Goal: Information Seeking & Learning: Learn about a topic

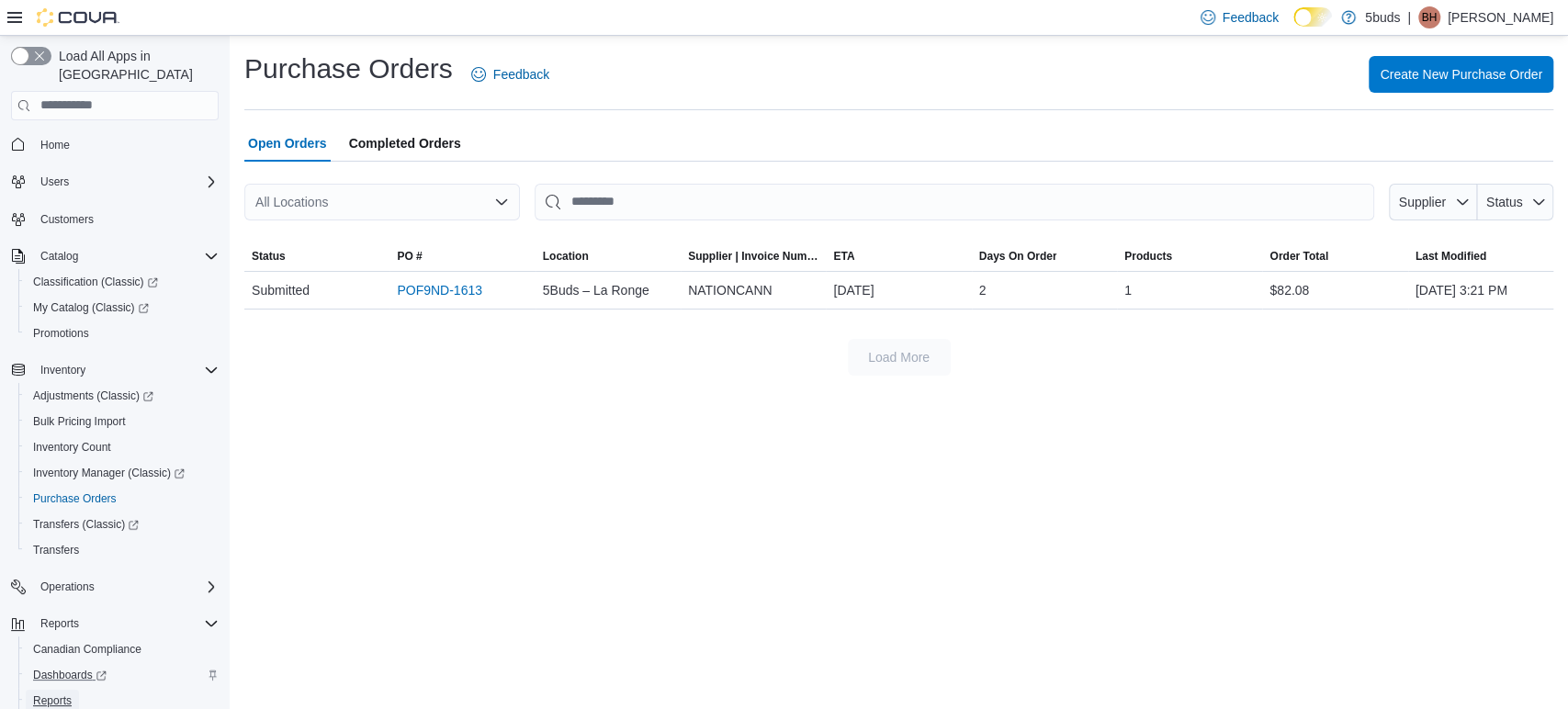
drag, startPoint x: 70, startPoint y: 678, endPoint x: 125, endPoint y: 654, distance: 60.0
click at [69, 693] on span "Reports" at bounding box center [51, 701] width 38 height 15
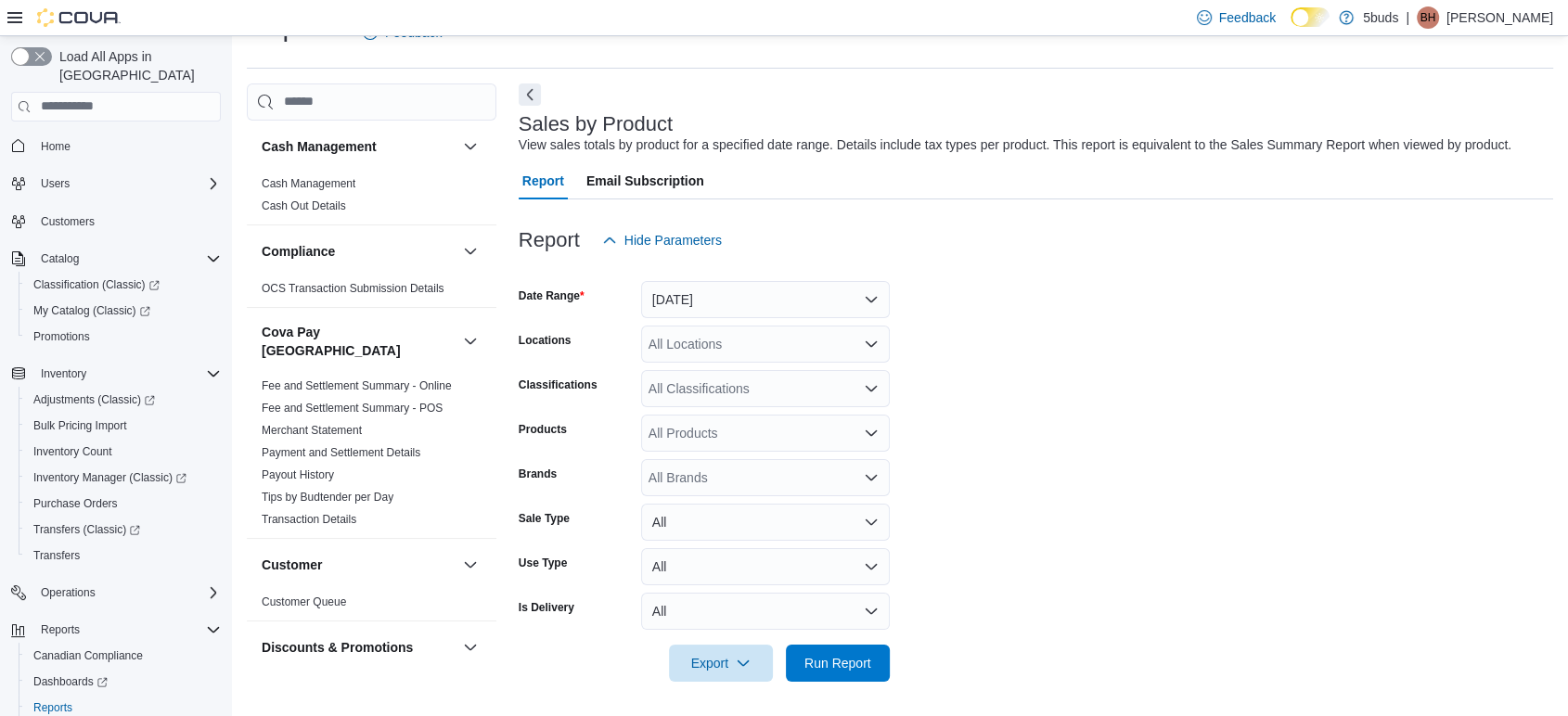
scroll to position [44, 0]
click at [855, 665] on span "Run Report" at bounding box center [837, 660] width 67 height 19
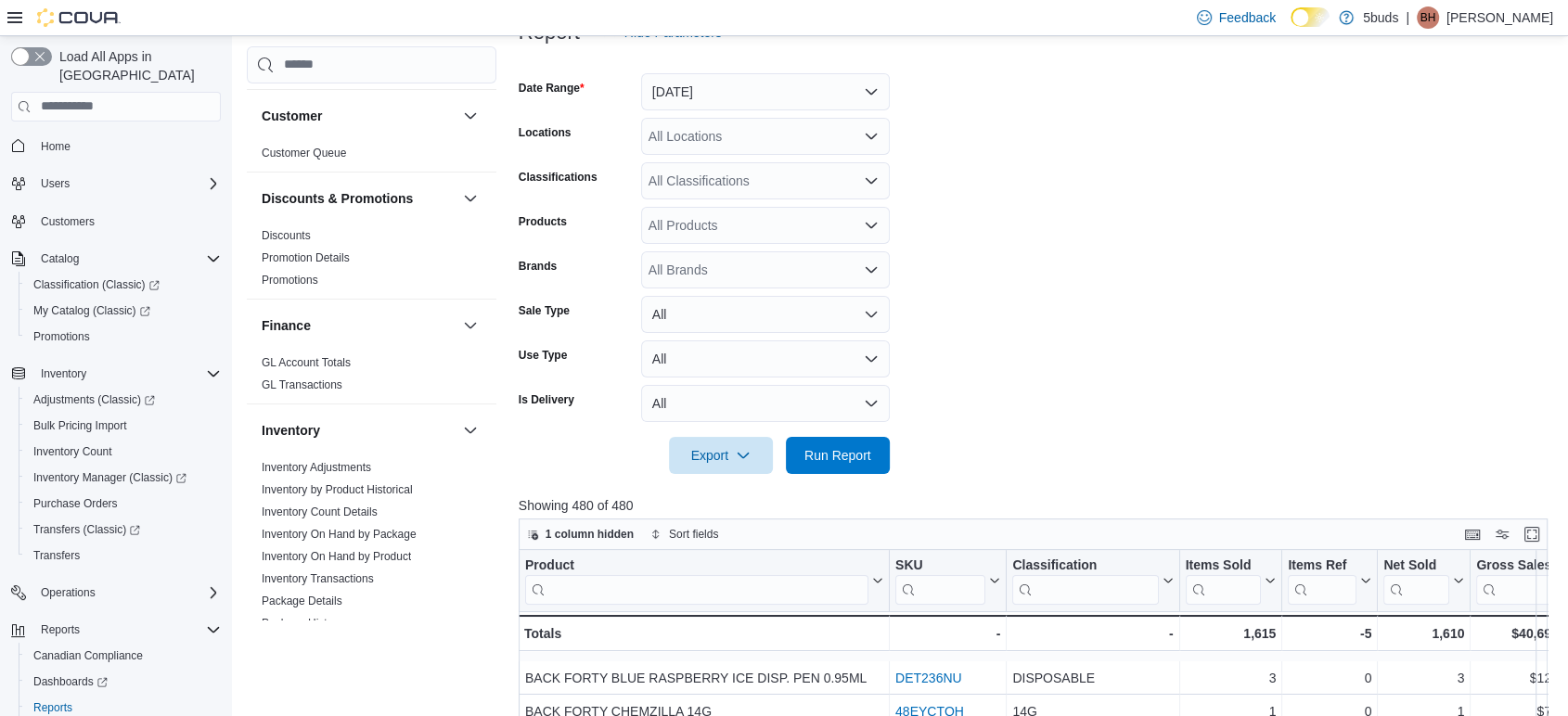
scroll to position [412, 0]
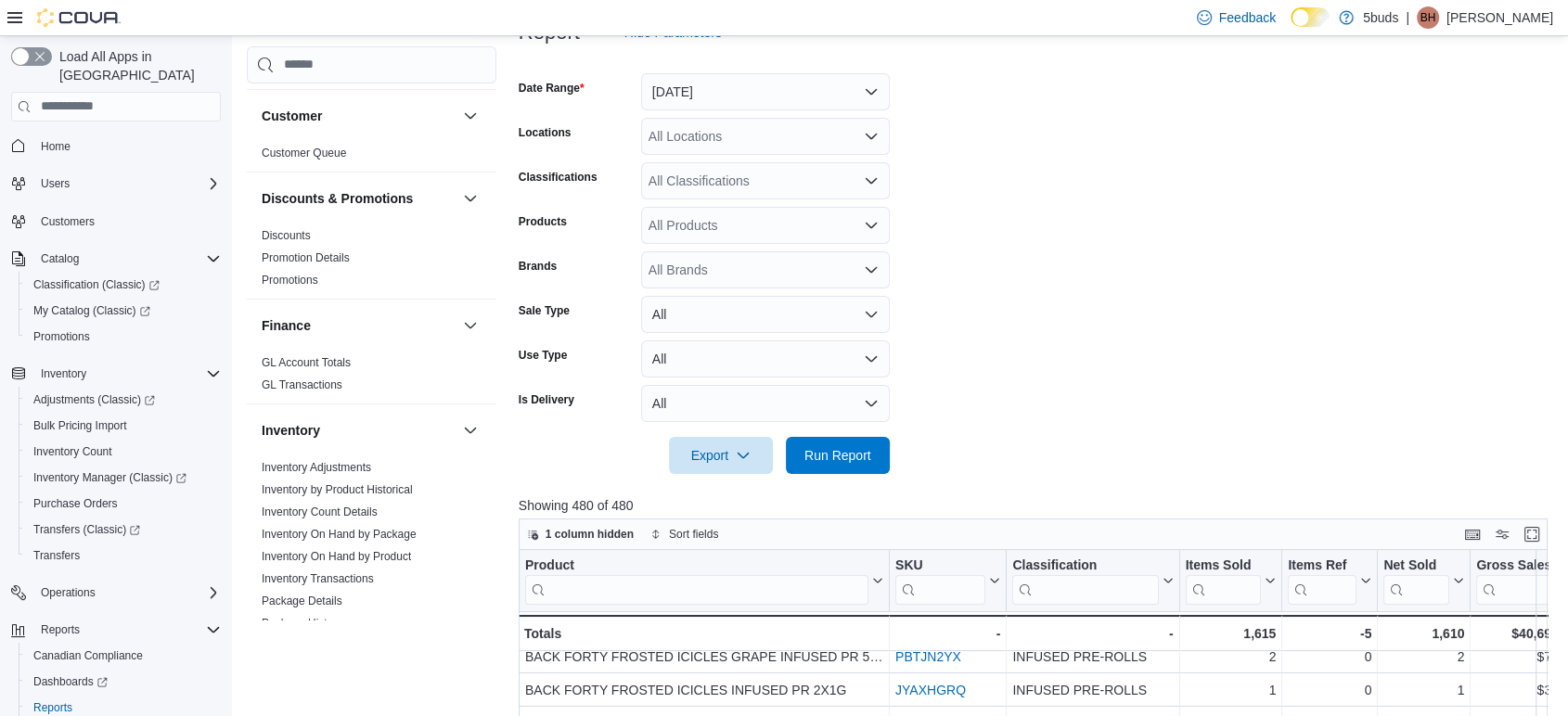
click at [1547, 518] on div "1 column hidden Sort fields" at bounding box center [1033, 533] width 1029 height 31
click at [1543, 529] on button "Enter fullscreen" at bounding box center [1531, 534] width 23 height 23
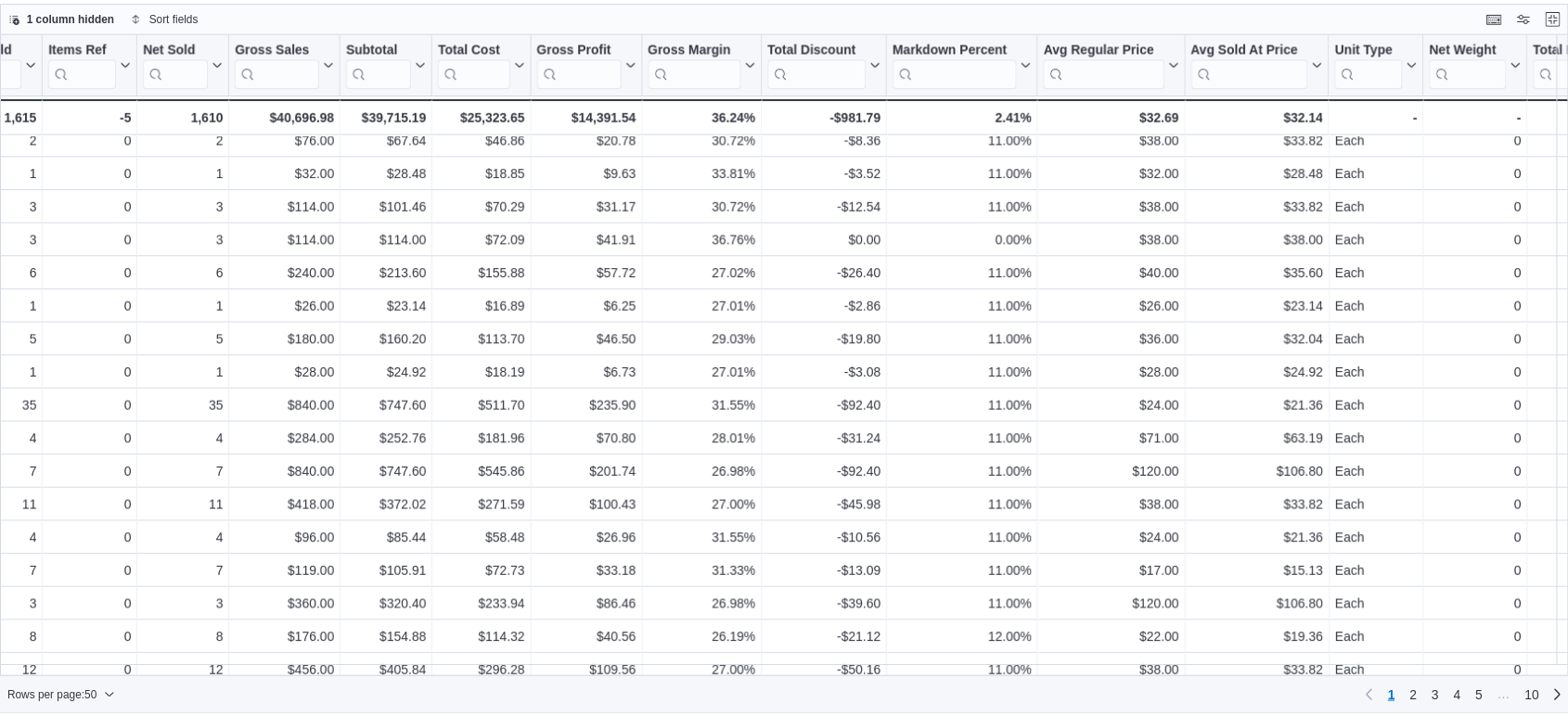
scroll to position [412, 542]
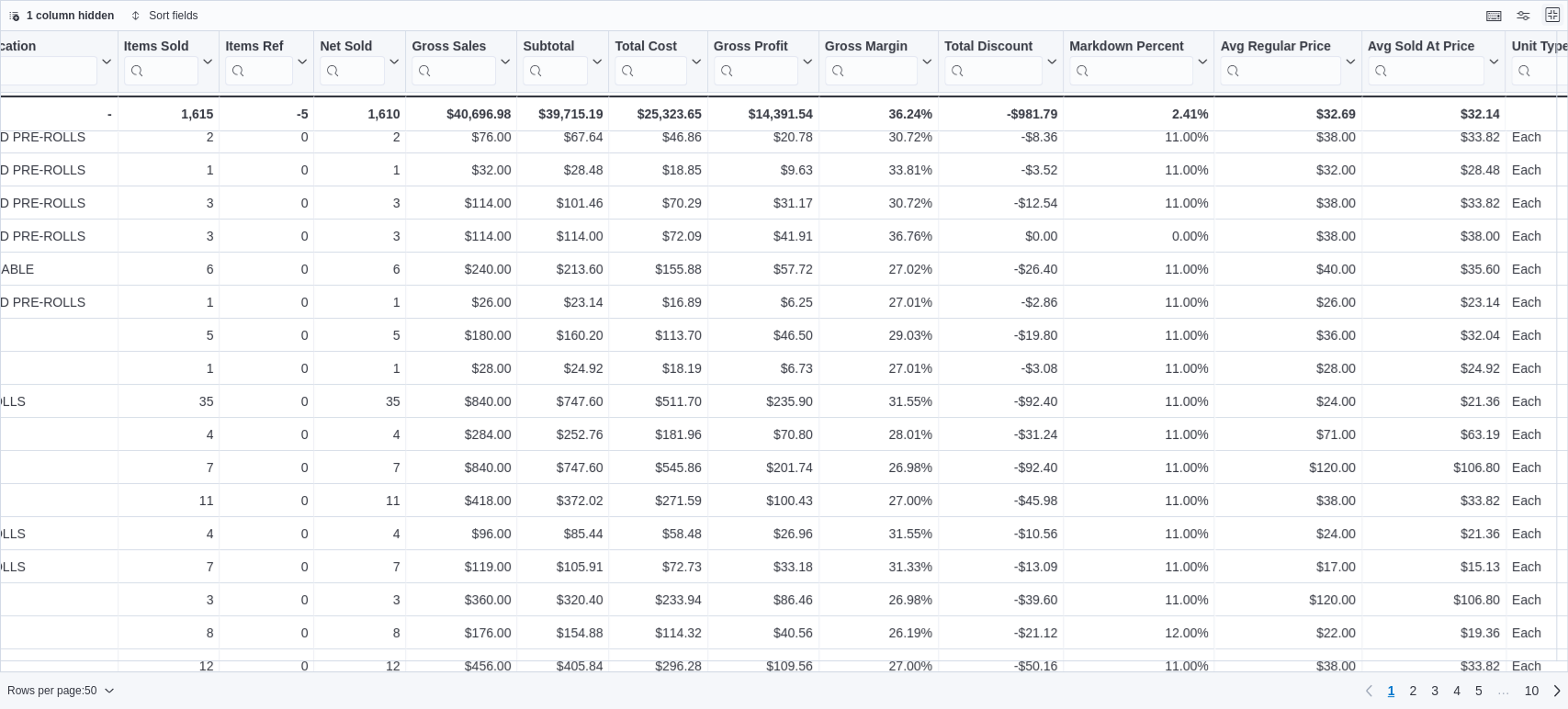
click at [1551, 17] on button "Exit fullscreen" at bounding box center [1553, 15] width 22 height 22
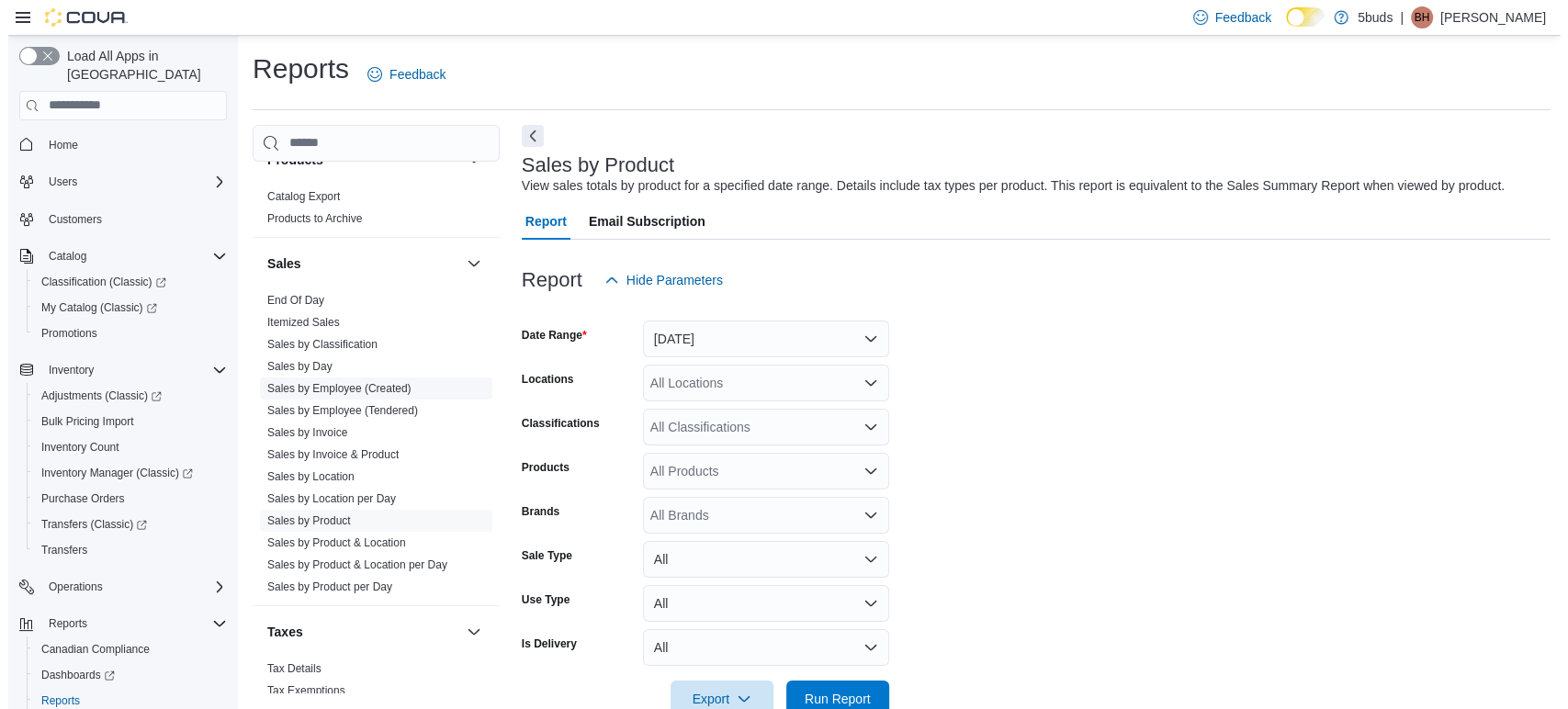
scroll to position [1363, 0]
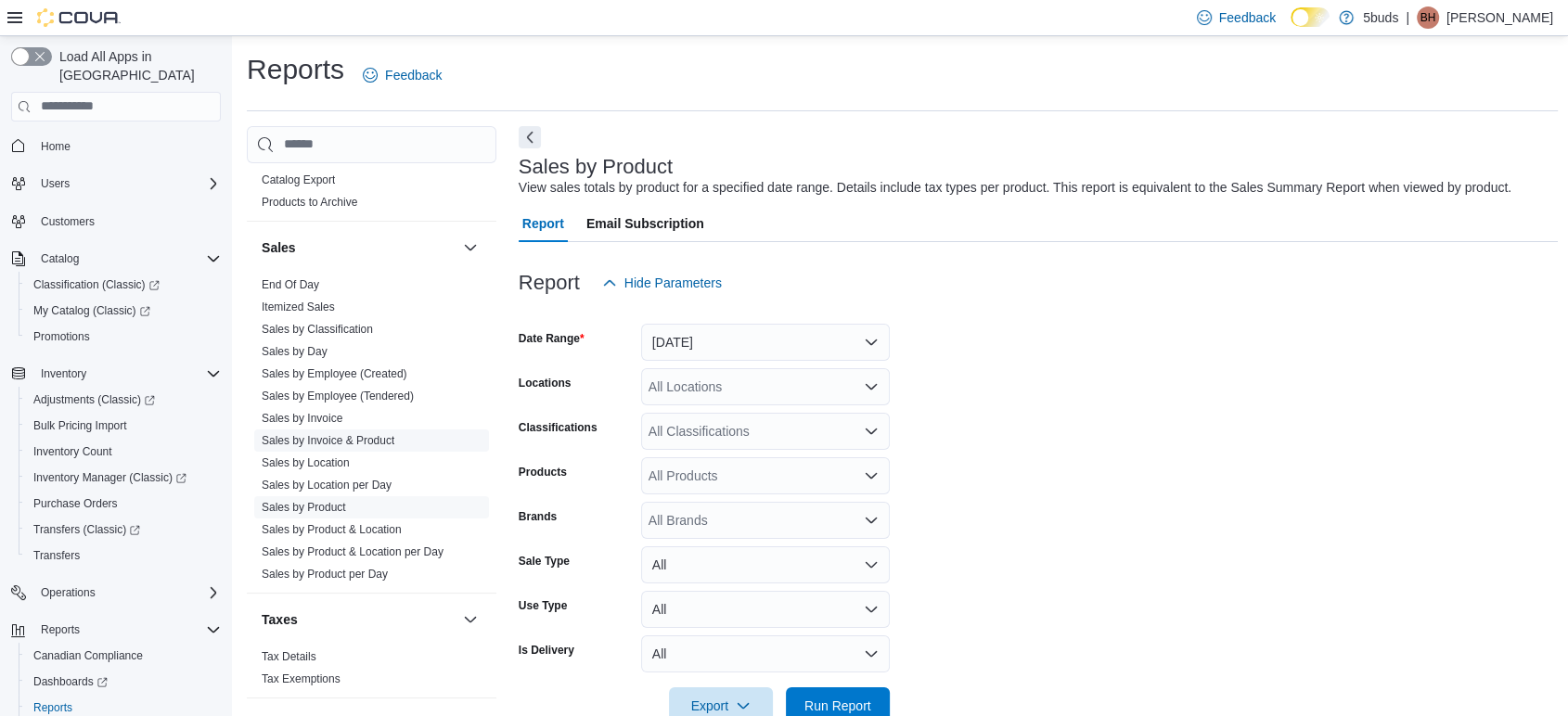
click at [314, 434] on link "Sales by Invoice & Product" at bounding box center [328, 441] width 133 height 13
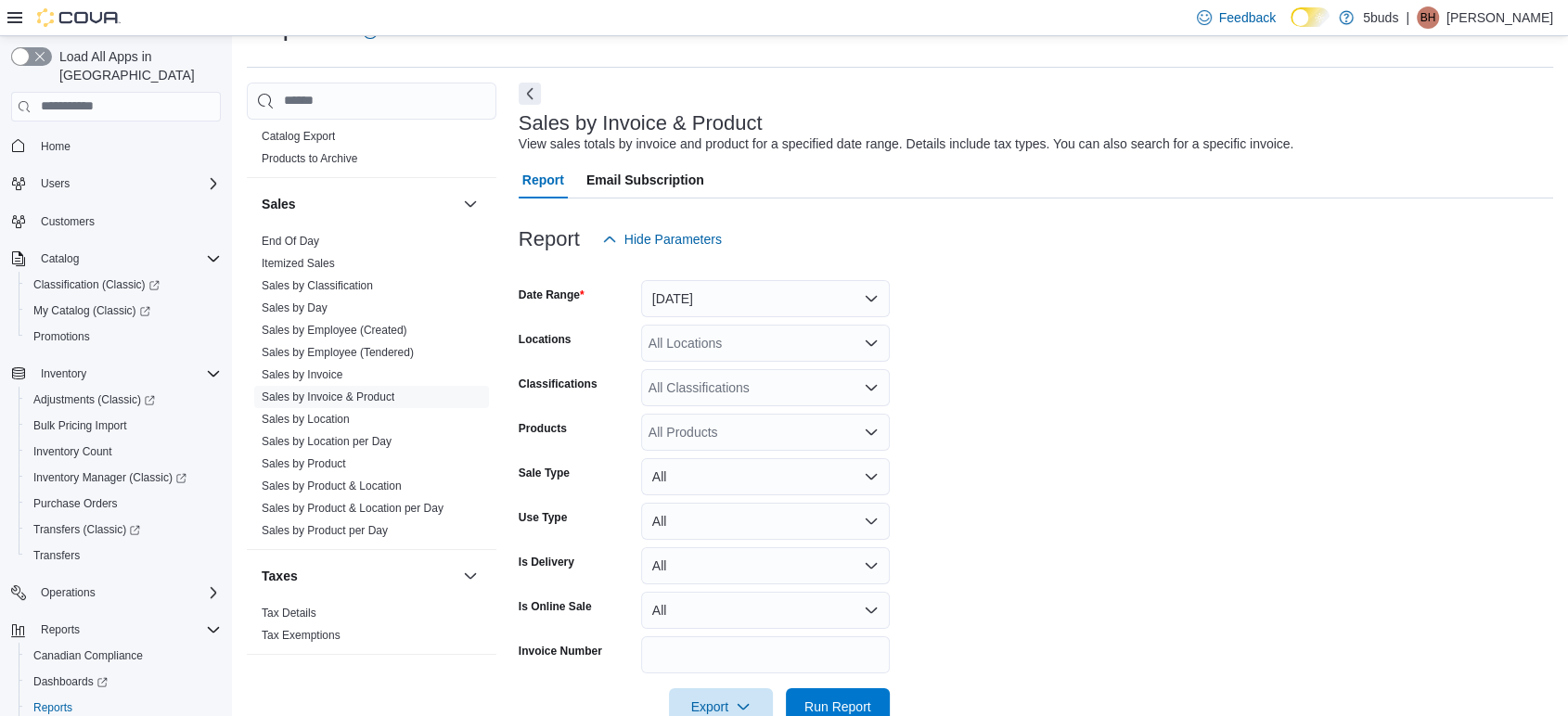
scroll to position [90, 0]
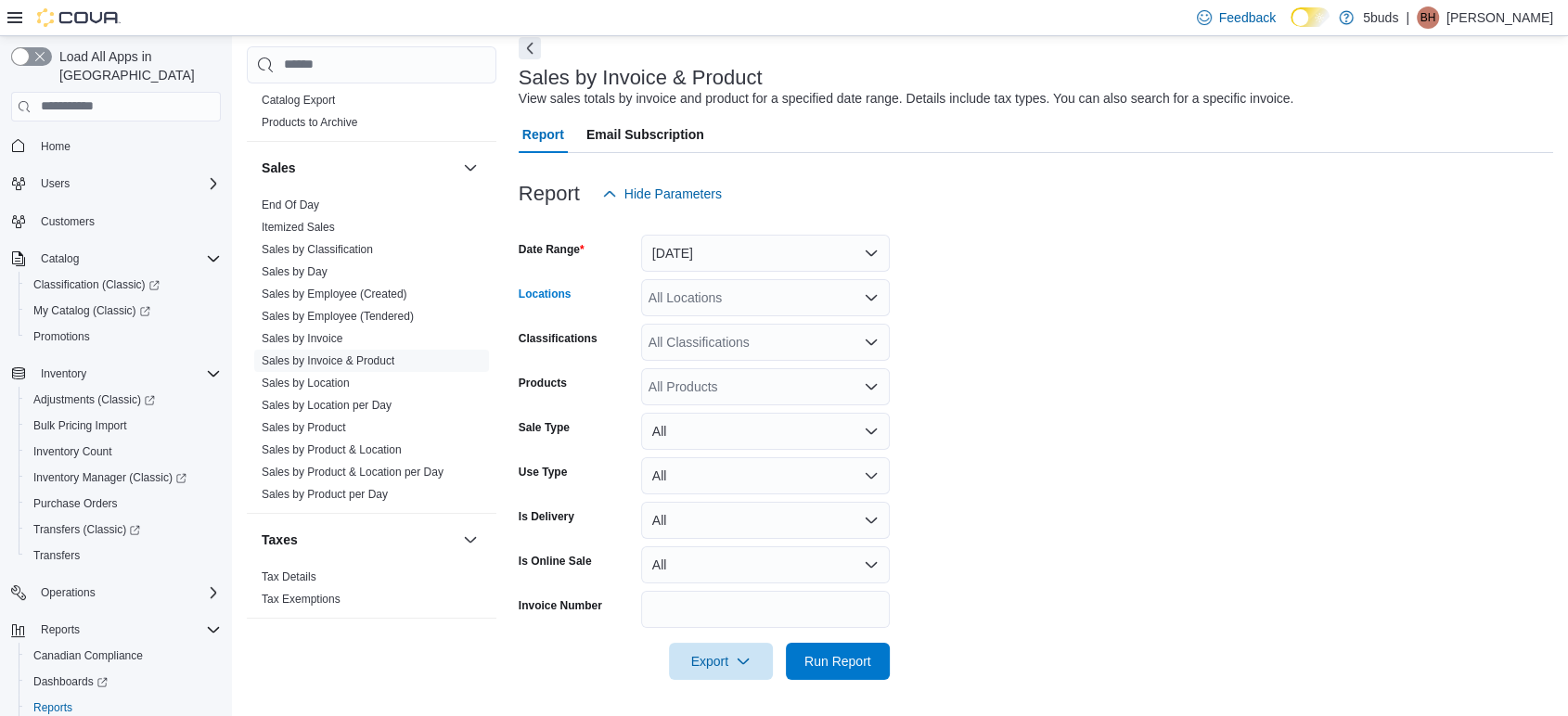
drag, startPoint x: 719, startPoint y: 293, endPoint x: 720, endPoint y: 302, distance: 9.1
click at [720, 295] on div "All Locations" at bounding box center [765, 297] width 249 height 37
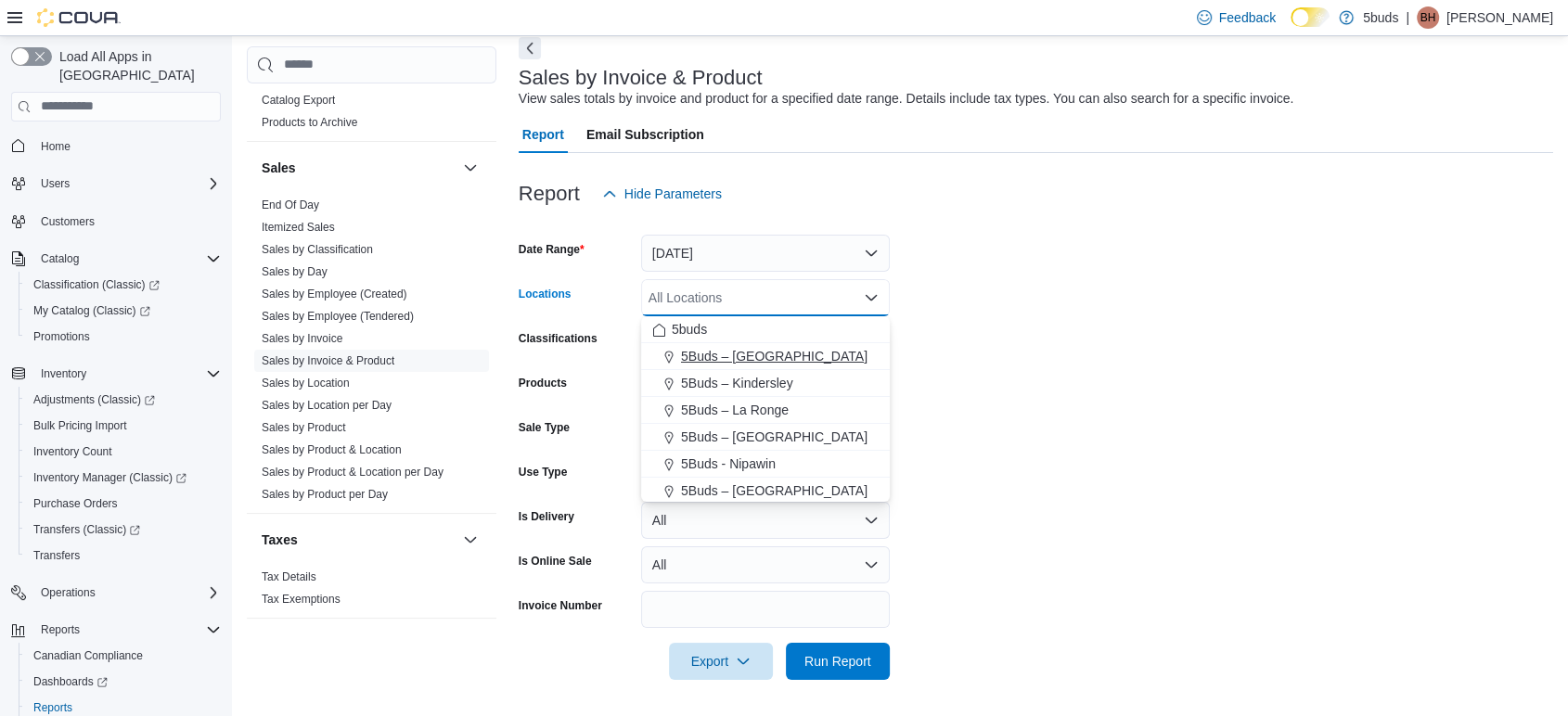
click at [727, 359] on span "5Buds – [GEOGRAPHIC_DATA]" at bounding box center [775, 356] width 187 height 19
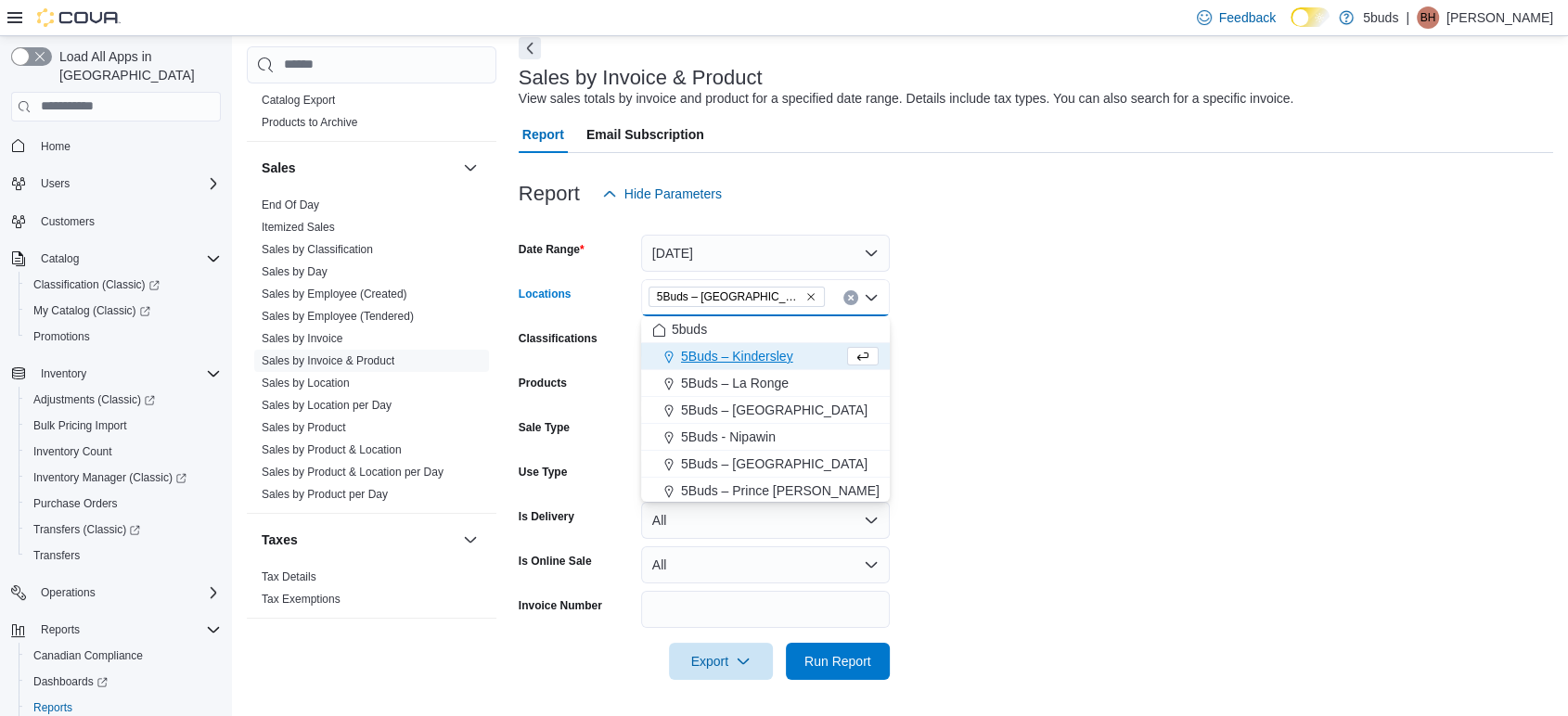
drag, startPoint x: 1083, startPoint y: 379, endPoint x: 1030, endPoint y: 463, distance: 99.3
click at [1081, 382] on form "Date Range [DATE] Locations 5Buds – [GEOGRAPHIC_DATA] Combo box. Selected. 5Bud…" at bounding box center [1036, 446] width 1035 height 467
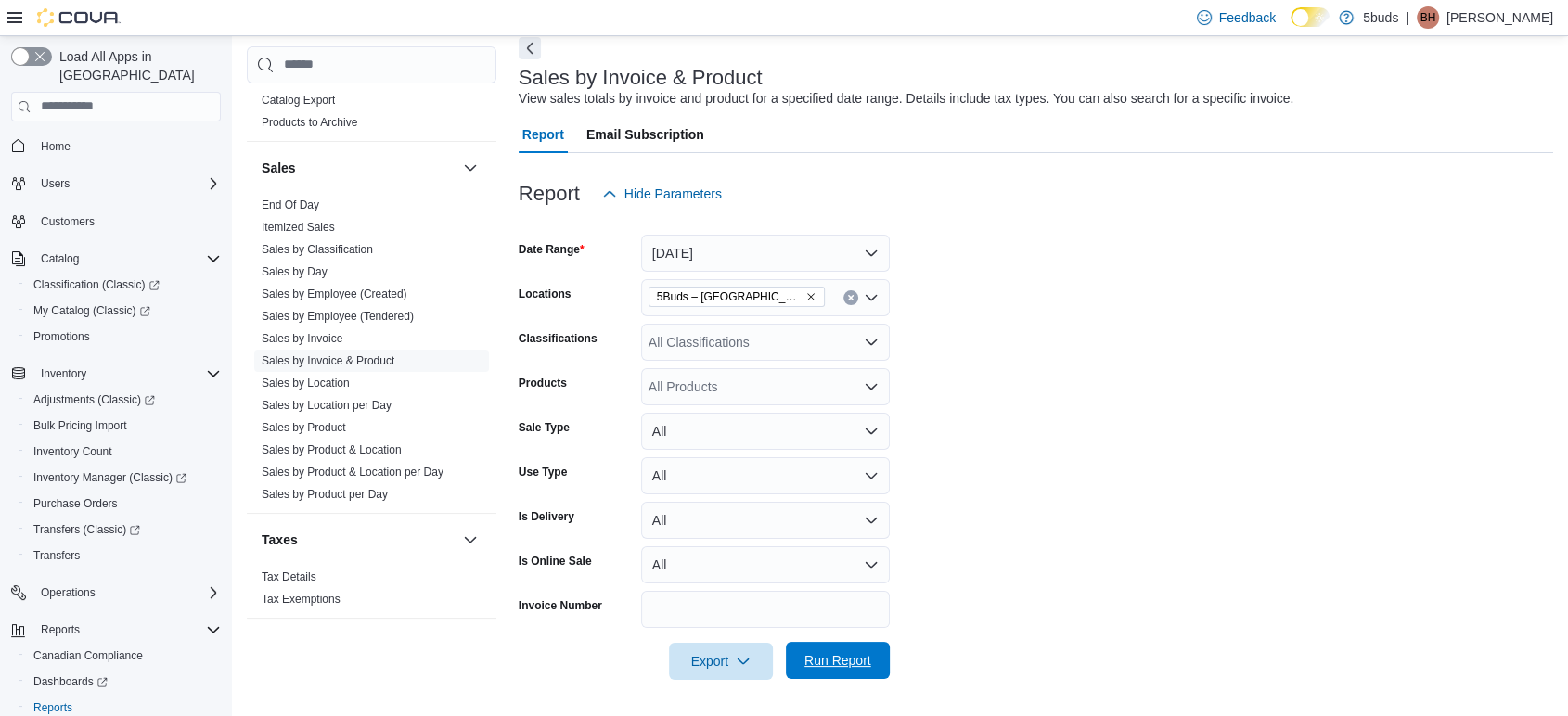
click at [853, 649] on span "Run Report" at bounding box center [838, 659] width 82 height 37
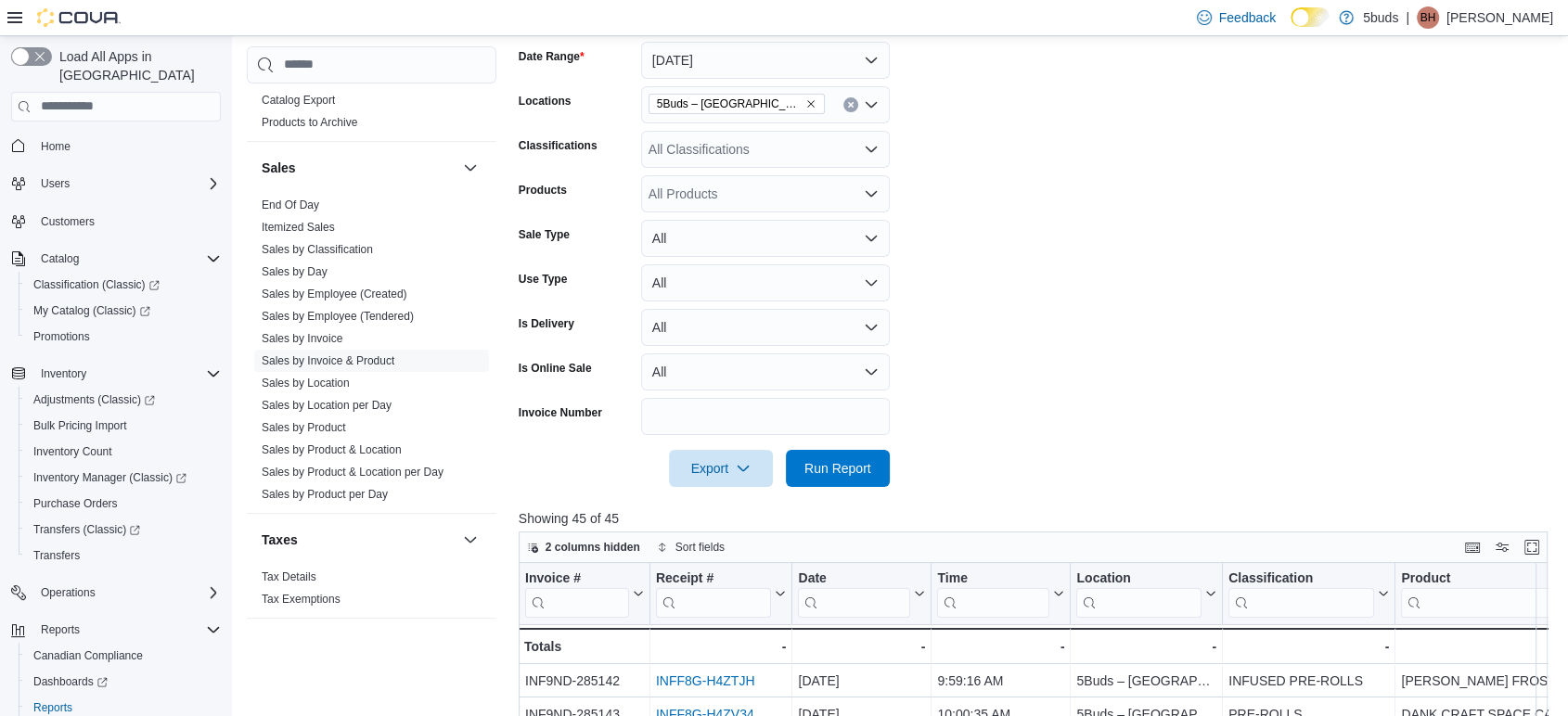
scroll to position [295, 0]
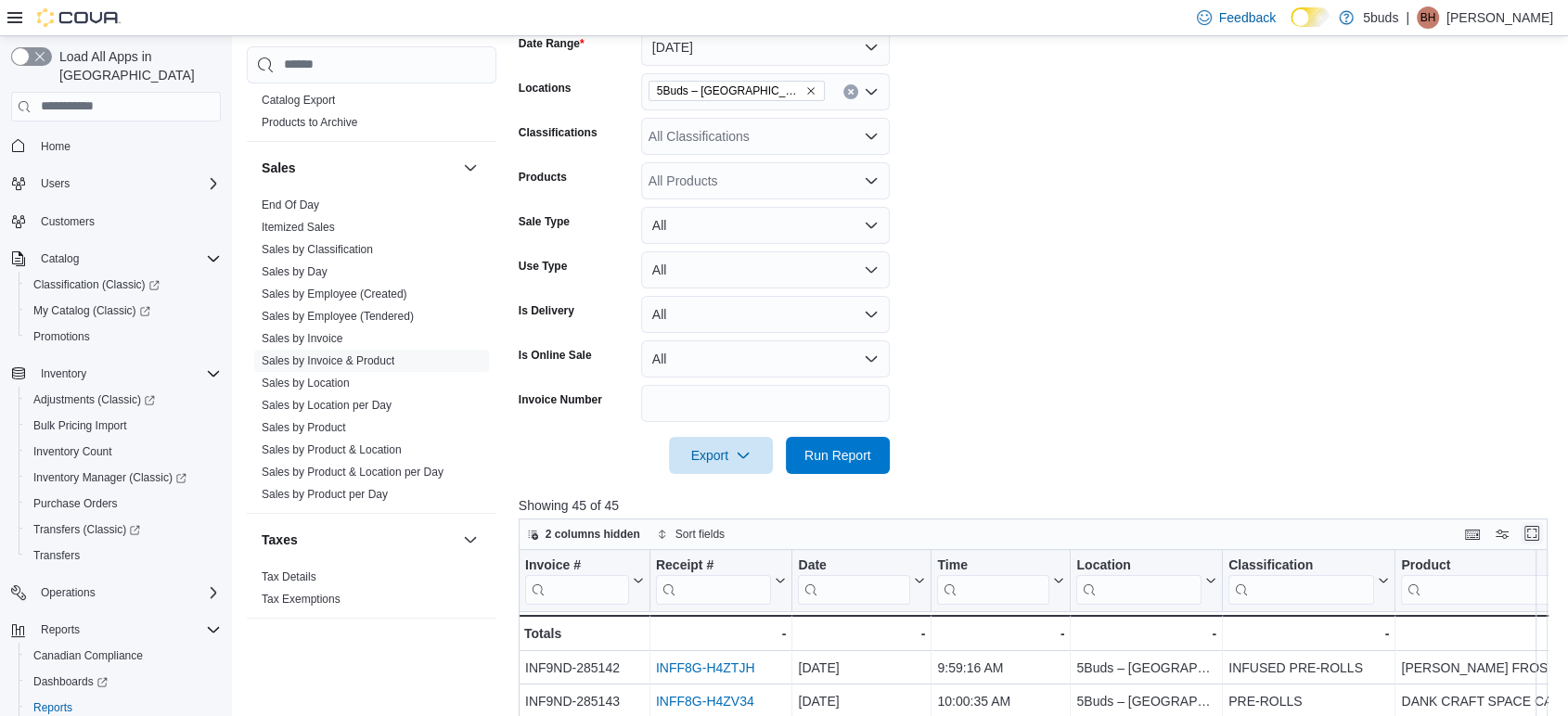
click at [1543, 529] on button "Enter fullscreen" at bounding box center [1531, 533] width 23 height 23
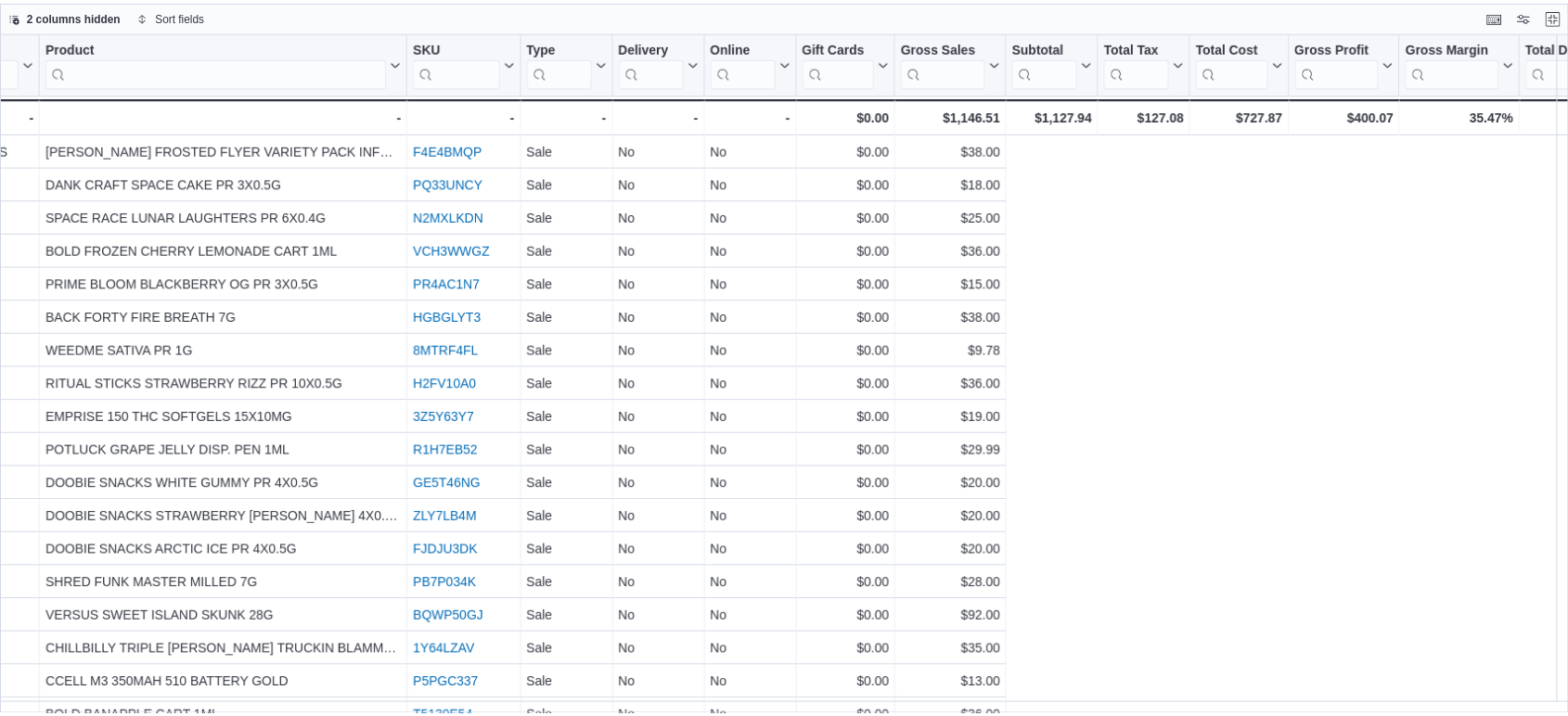
scroll to position [0, 76]
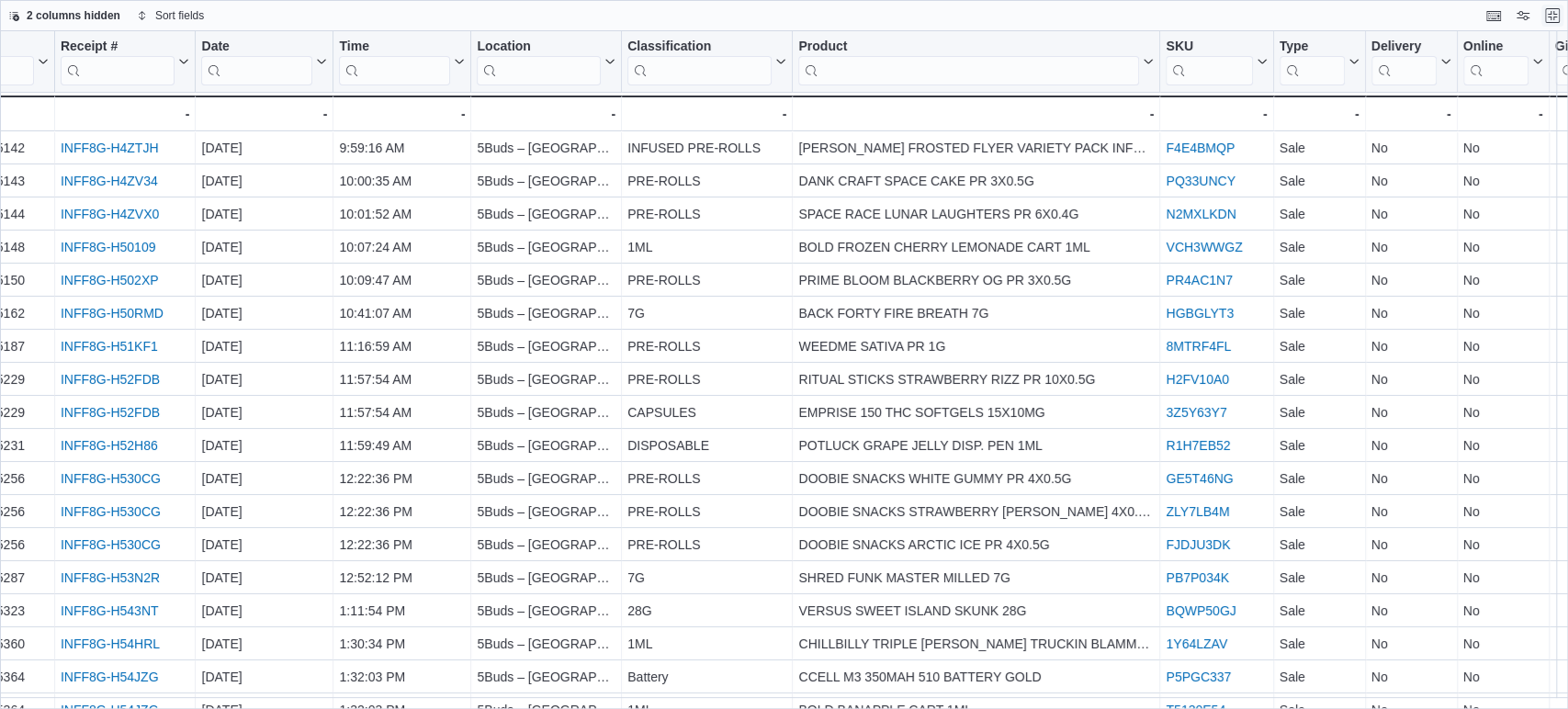
drag, startPoint x: 1555, startPoint y: 12, endPoint x: 1508, endPoint y: 76, distance: 79.4
click at [1555, 12] on button "Exit fullscreen" at bounding box center [1553, 16] width 22 height 22
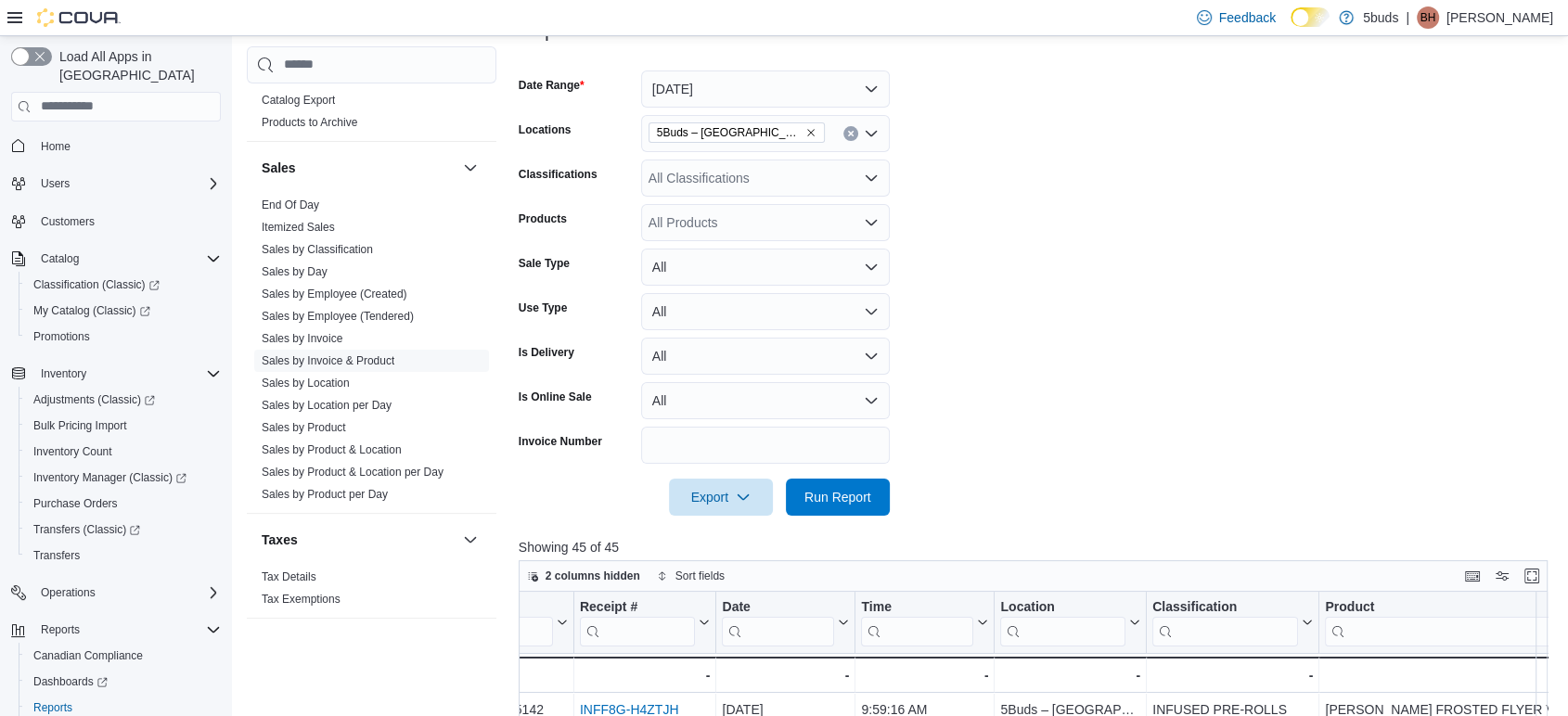
scroll to position [309, 0]
